Goal: Find specific page/section: Find specific page/section

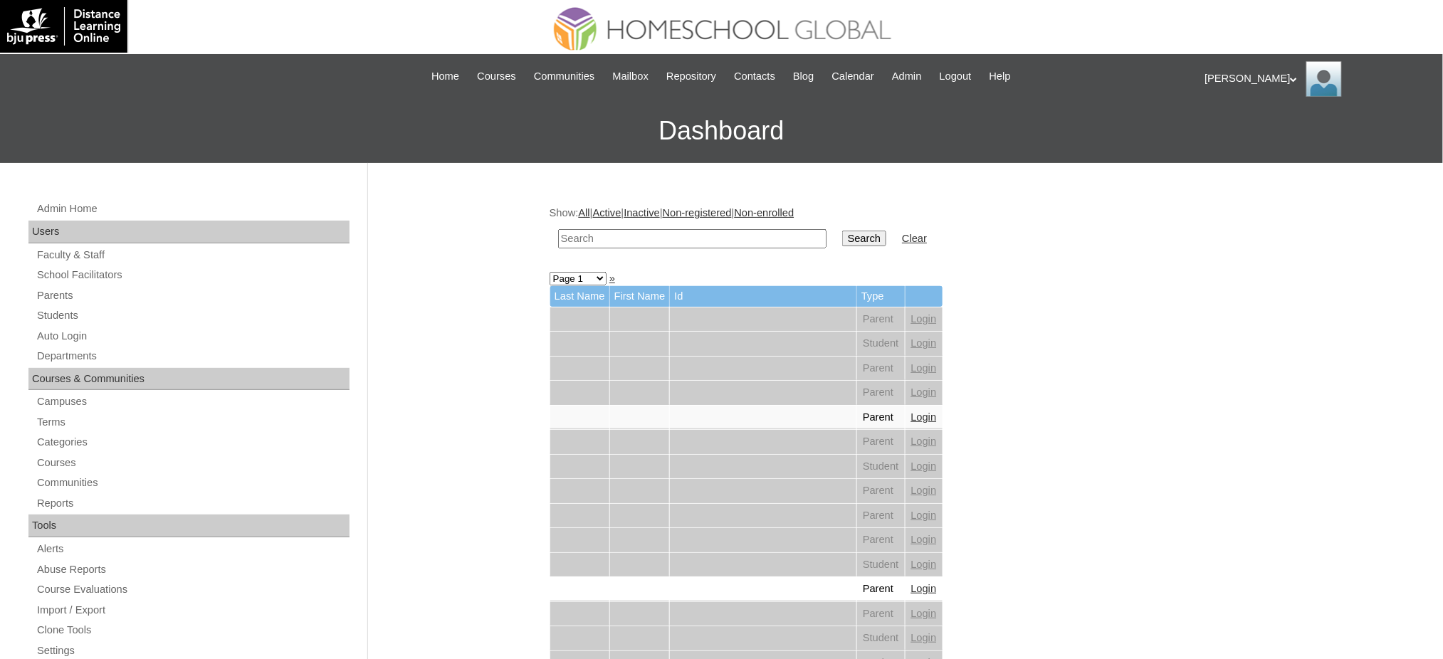
click at [630, 236] on input "text" at bounding box center [692, 238] width 268 height 19
type input "aver"
drag, startPoint x: 58, startPoint y: 314, endPoint x: 90, endPoint y: 303, distance: 33.8
click at [58, 314] on link "Students" at bounding box center [193, 316] width 314 height 18
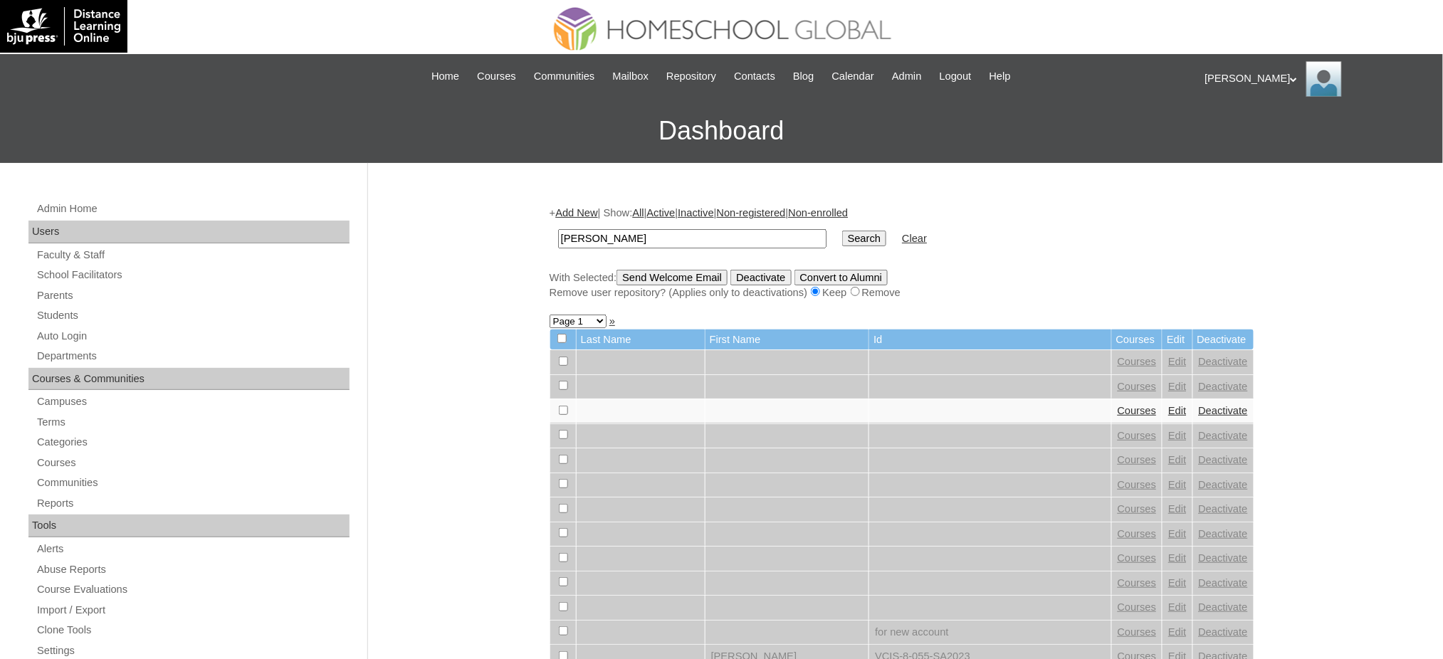
type input "avery"
click at [842, 231] on input "Search" at bounding box center [864, 239] width 44 height 16
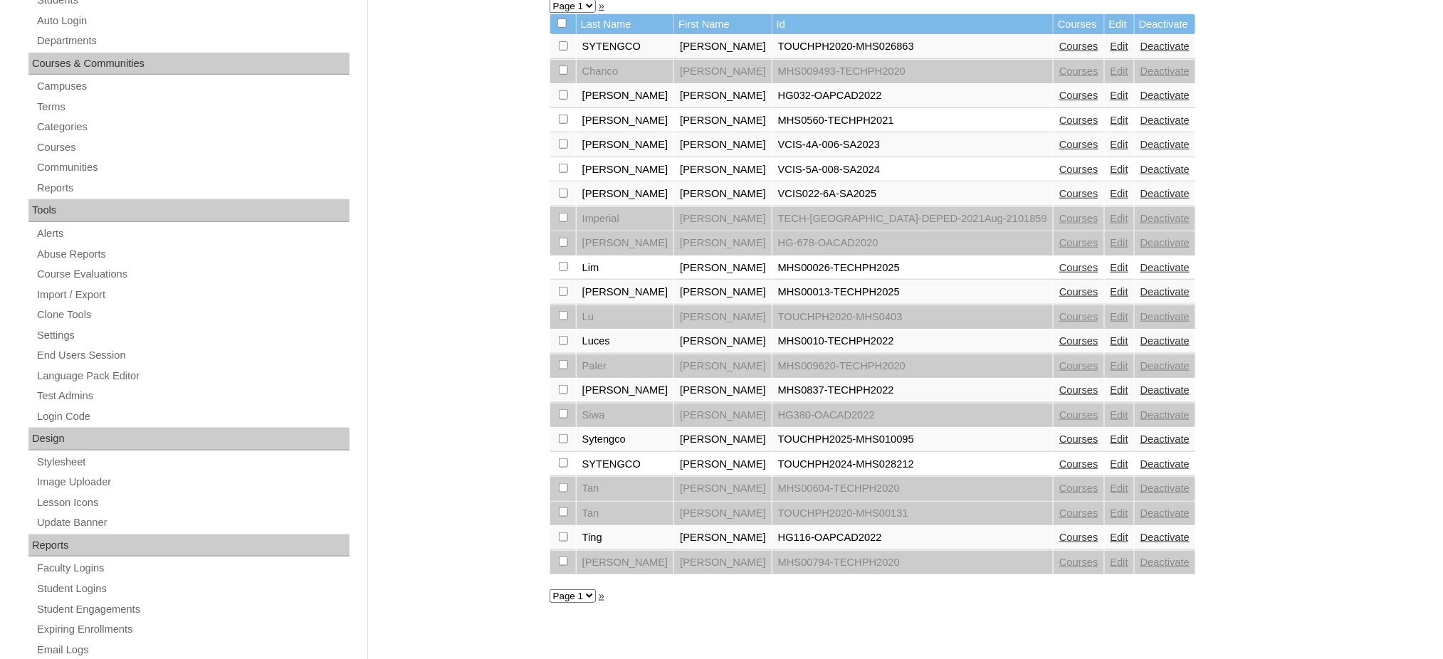
scroll to position [379, 0]
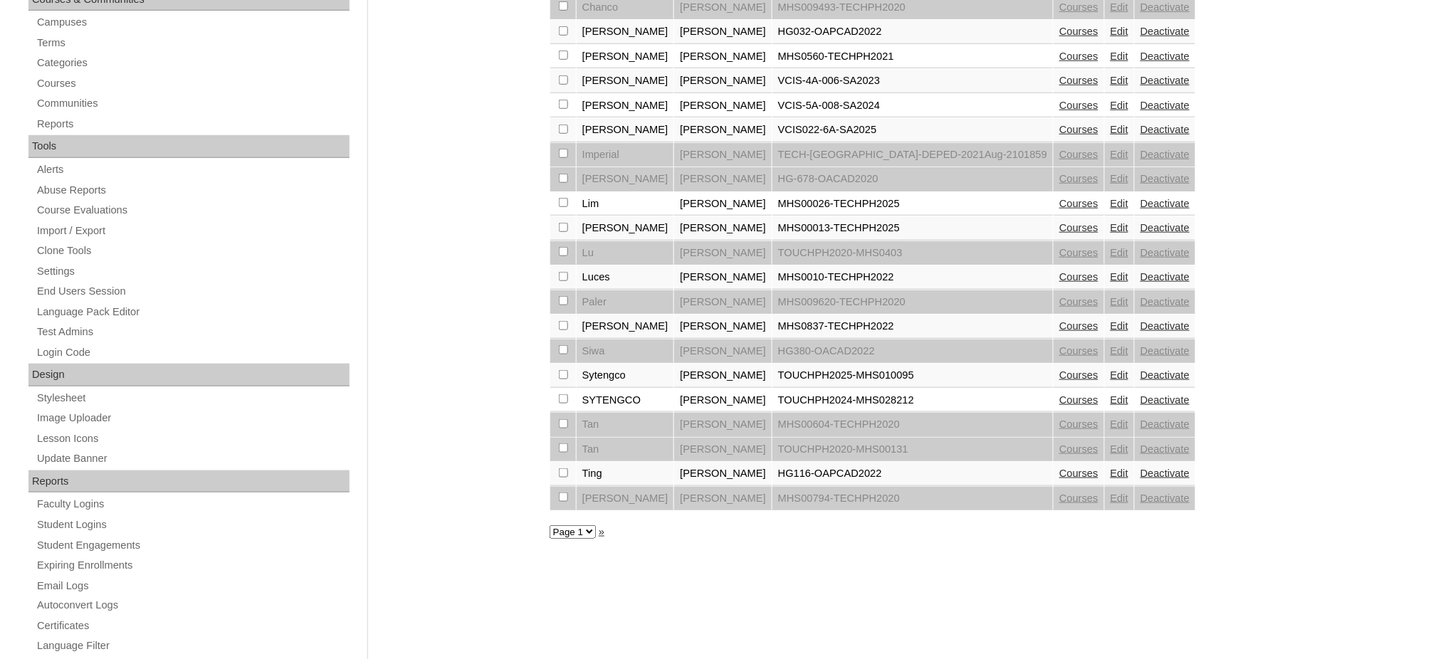
click at [1059, 320] on link "Courses" at bounding box center [1078, 325] width 39 height 11
